Goal: Transaction & Acquisition: Book appointment/travel/reservation

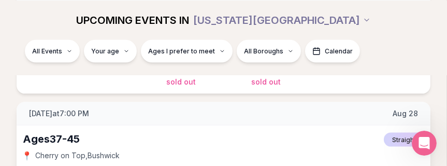
scroll to position [2071, 0]
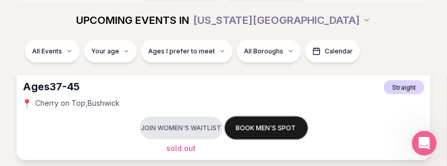
click at [287, 128] on button "Book men's spot" at bounding box center [266, 127] width 83 height 23
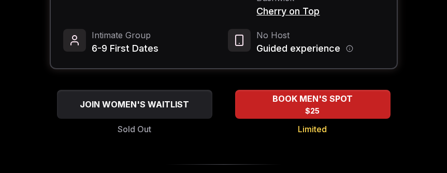
scroll to position [207, 0]
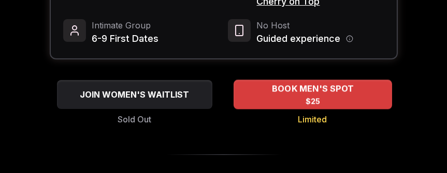
click at [309, 83] on span "BOOK MEN'S SPOT" at bounding box center [312, 89] width 86 height 12
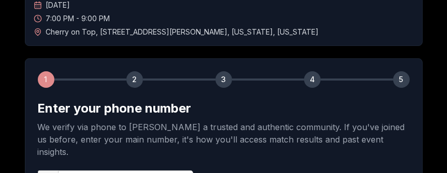
scroll to position [155, 0]
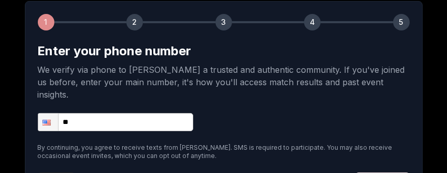
click at [145, 113] on input "**" at bounding box center [115, 122] width 155 height 18
type input "**********"
click at [238, 98] on form "**********" at bounding box center [224, 117] width 372 height 149
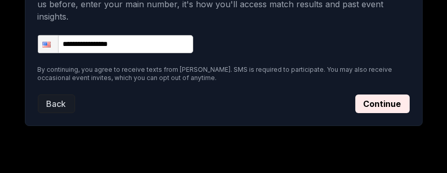
scroll to position [241, 0]
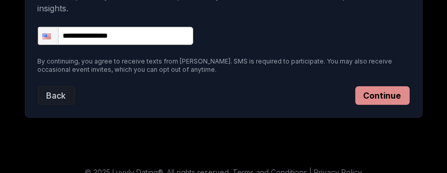
click at [376, 86] on button "Continue" at bounding box center [382, 95] width 54 height 19
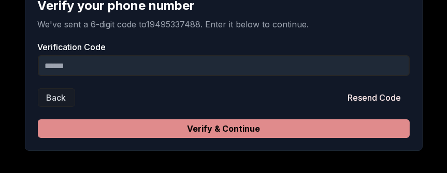
scroll to position [189, 0]
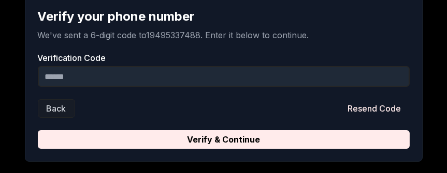
click at [244, 70] on input "Verification Code" at bounding box center [224, 76] width 372 height 21
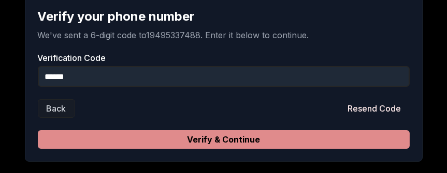
type input "******"
click at [322, 138] on button "Verify & Continue" at bounding box center [224, 139] width 372 height 19
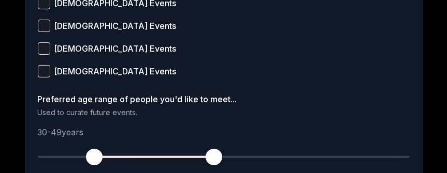
scroll to position [552, 0]
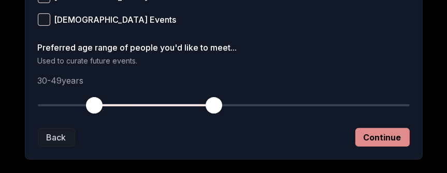
click at [380, 136] on button "Continue" at bounding box center [382, 137] width 54 height 19
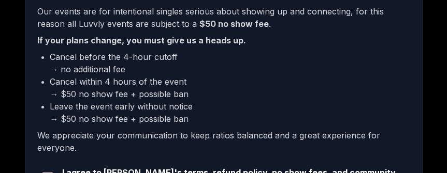
scroll to position [414, 0]
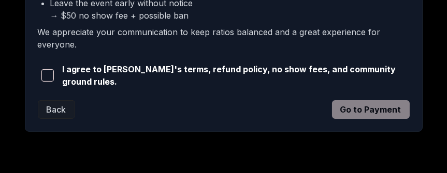
click at [216, 79] on span "I agree to [PERSON_NAME]'s terms, refund policy, no show fees, and community gr…" at bounding box center [235, 75] width 347 height 25
click at [50, 74] on span "button" at bounding box center [47, 75] width 12 height 12
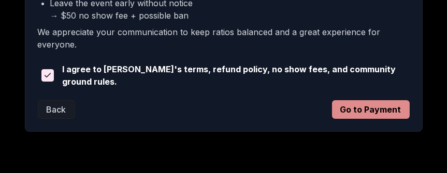
click at [364, 111] on button "Go to Payment" at bounding box center [371, 109] width 78 height 19
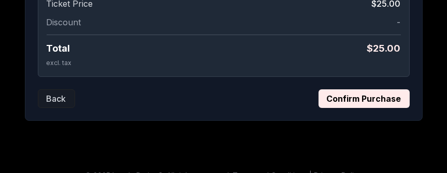
scroll to position [404, 0]
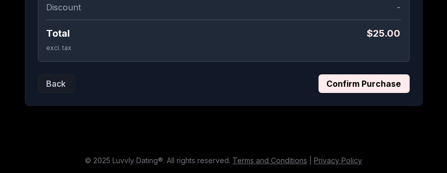
click at [367, 79] on button "Confirm Purchase" at bounding box center [363, 84] width 91 height 19
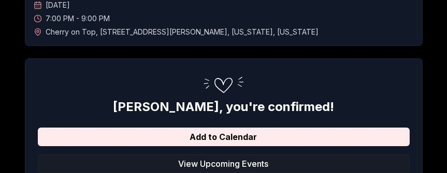
scroll to position [104, 0]
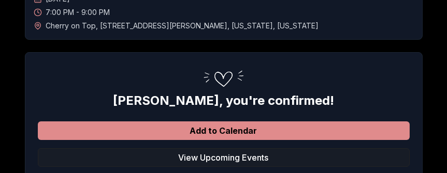
click at [321, 127] on button "Add to Calendar" at bounding box center [224, 131] width 372 height 19
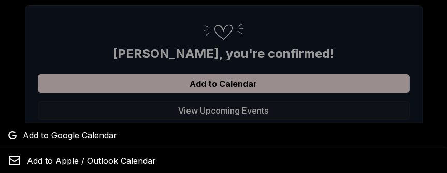
scroll to position [207, 0]
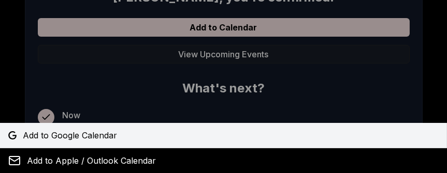
click at [113, 137] on span "Add to Google Calendar" at bounding box center [70, 135] width 94 height 12
